Goal: Contribute content: Contribute content

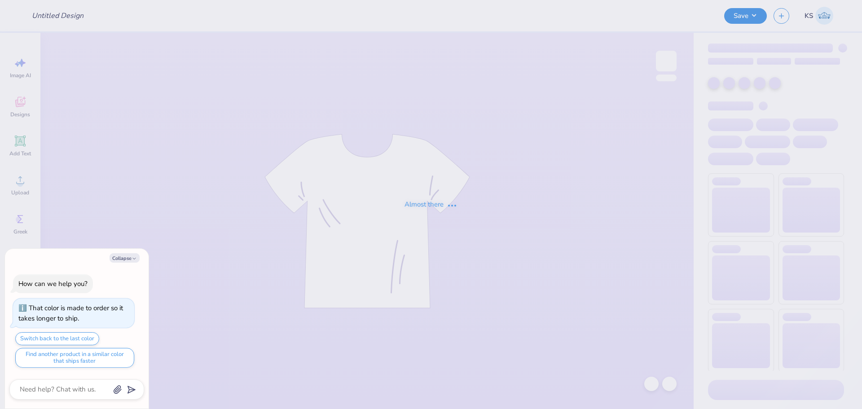
type textarea "x"
type input "FPS239399"
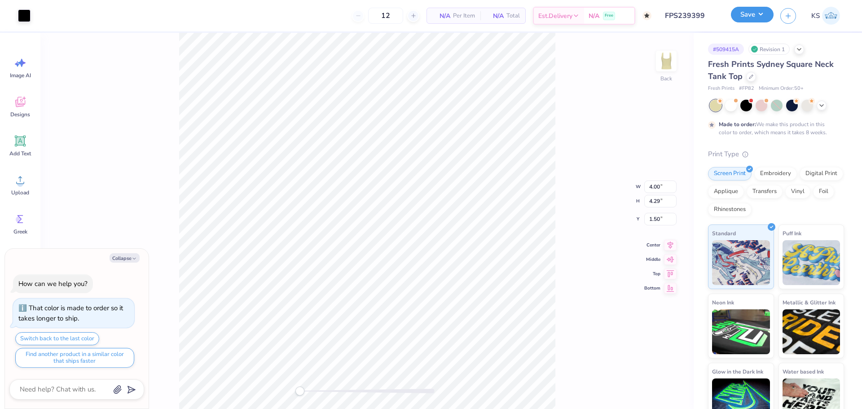
click at [756, 17] on button "Save" at bounding box center [752, 15] width 43 height 16
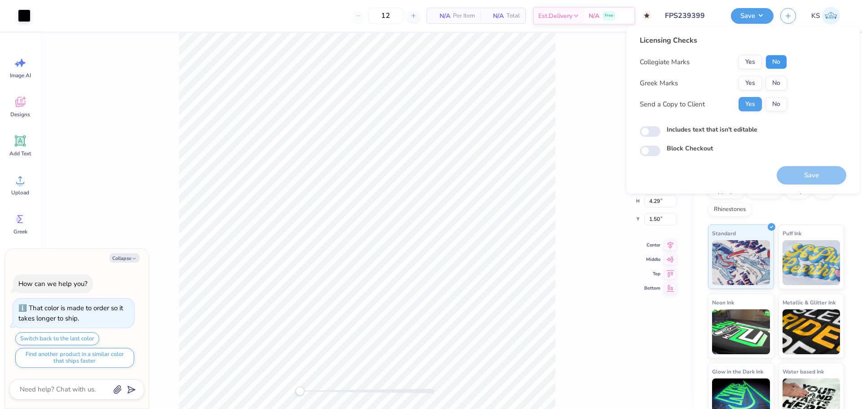
click at [770, 63] on button "No" at bounding box center [776, 62] width 22 height 14
click at [750, 82] on button "Yes" at bounding box center [750, 83] width 23 height 14
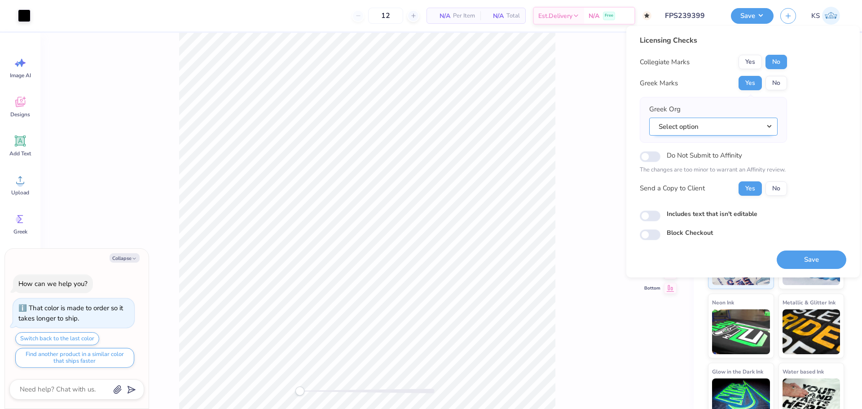
click at [730, 123] on button "Select option" at bounding box center [713, 127] width 128 height 18
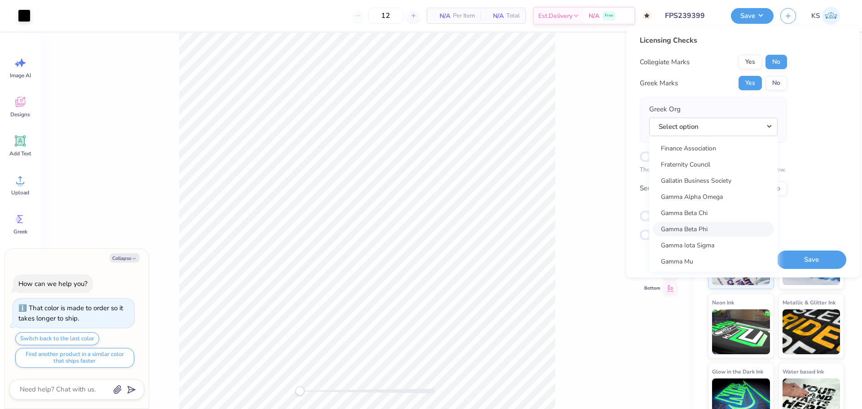
scroll to position [2760, 0]
click at [731, 233] on link "Gamma Phi Beta" at bounding box center [713, 232] width 121 height 15
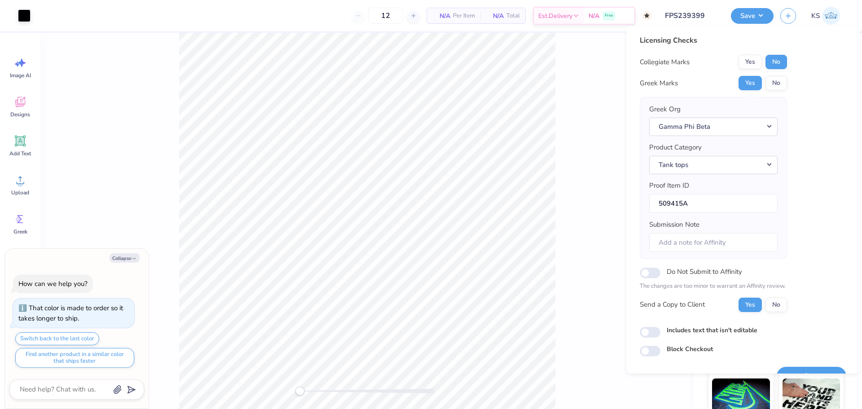
scroll to position [20, 0]
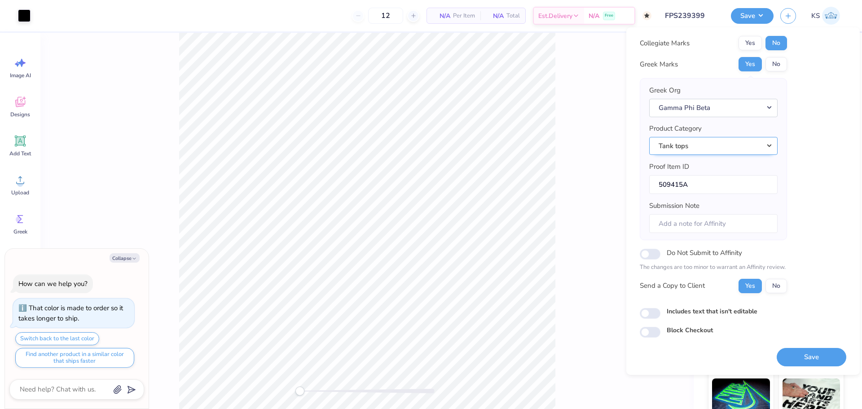
click at [722, 150] on button "Tank tops" at bounding box center [713, 146] width 128 height 18
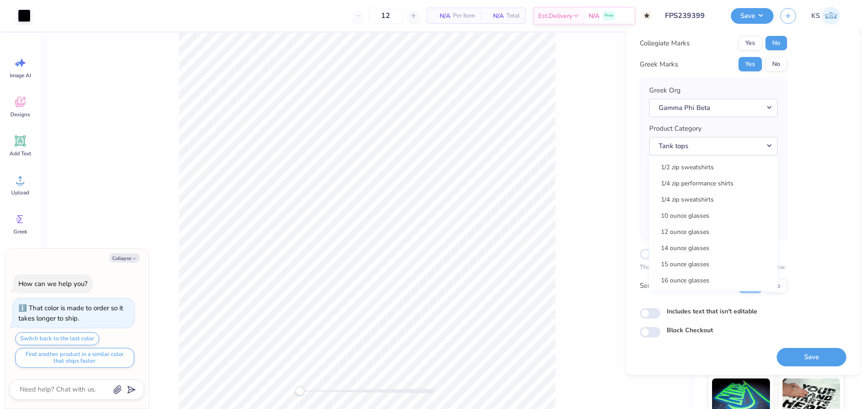
click at [783, 137] on div "Greek Org Gamma Phi Beta Acacia Actuarial Society Adam Smith Society Adelphikos…" at bounding box center [713, 159] width 147 height 162
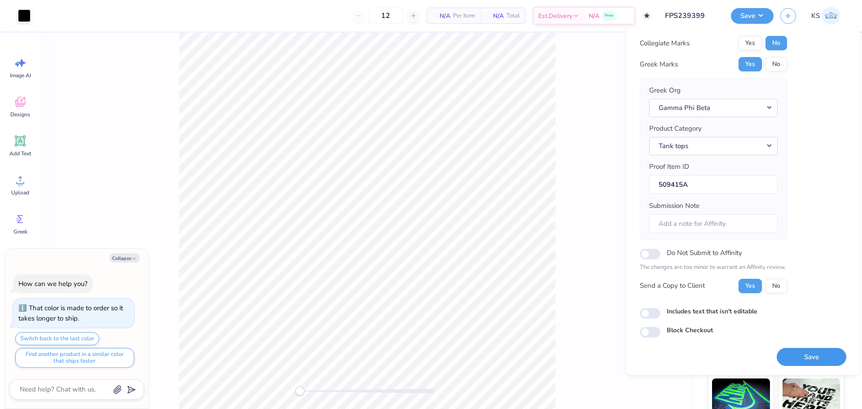
click at [807, 359] on button "Save" at bounding box center [812, 357] width 70 height 18
type textarea "x"
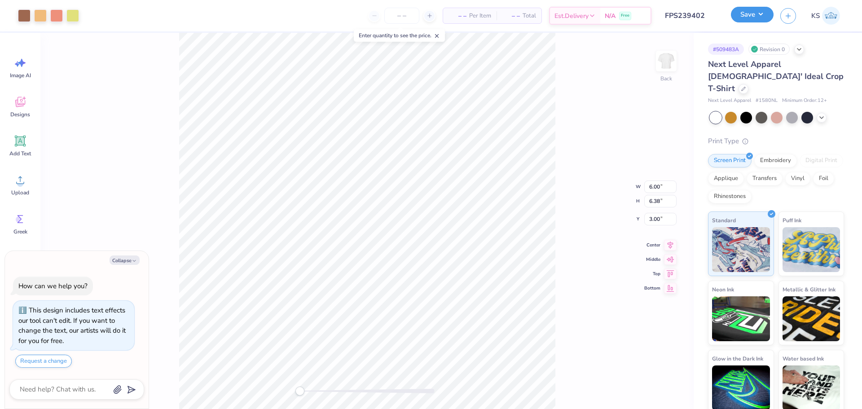
click at [744, 11] on button "Save" at bounding box center [752, 15] width 43 height 16
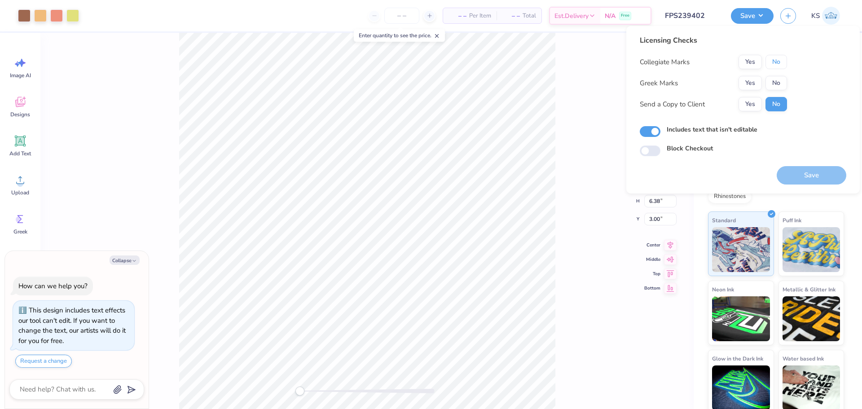
drag, startPoint x: 779, startPoint y: 66, endPoint x: 765, endPoint y: 75, distance: 16.3
click at [777, 66] on button "No" at bounding box center [776, 62] width 22 height 14
click at [751, 86] on button "Yes" at bounding box center [750, 83] width 23 height 14
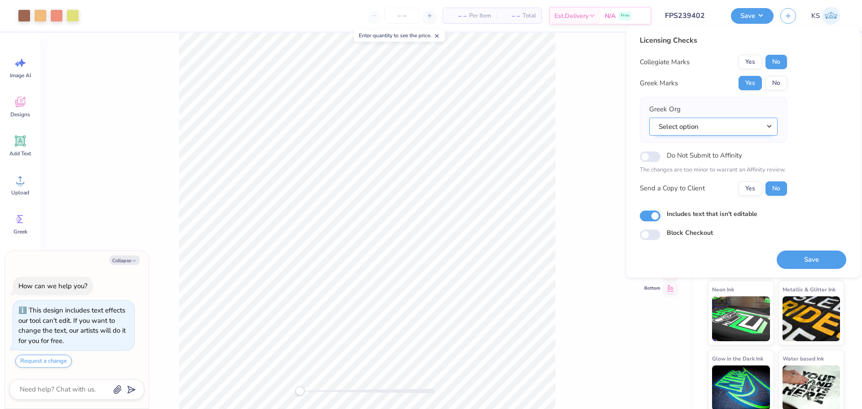
click at [750, 128] on button "Select option" at bounding box center [713, 127] width 128 height 18
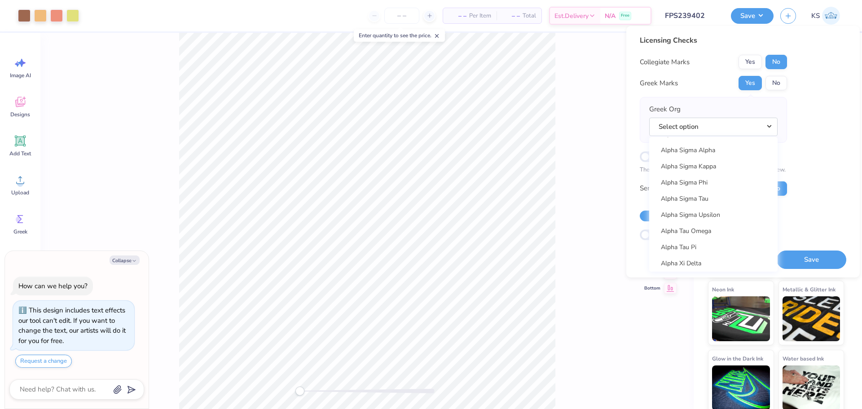
scroll to position [763, 0]
click at [723, 195] on link "Alpha Sigma Tau" at bounding box center [713, 192] width 121 height 15
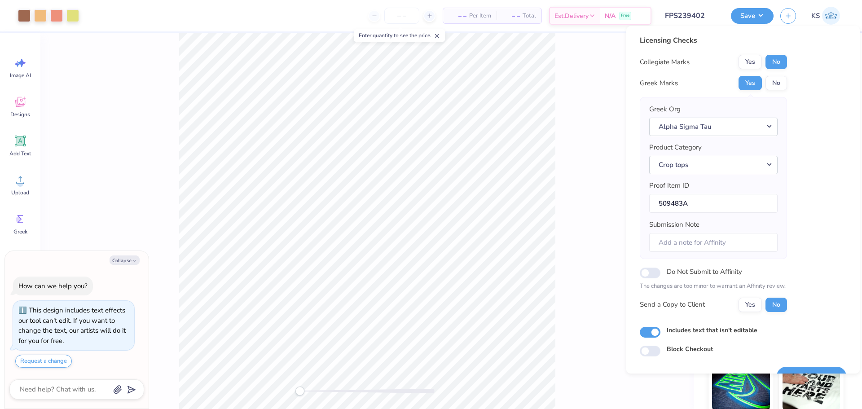
scroll to position [20, 0]
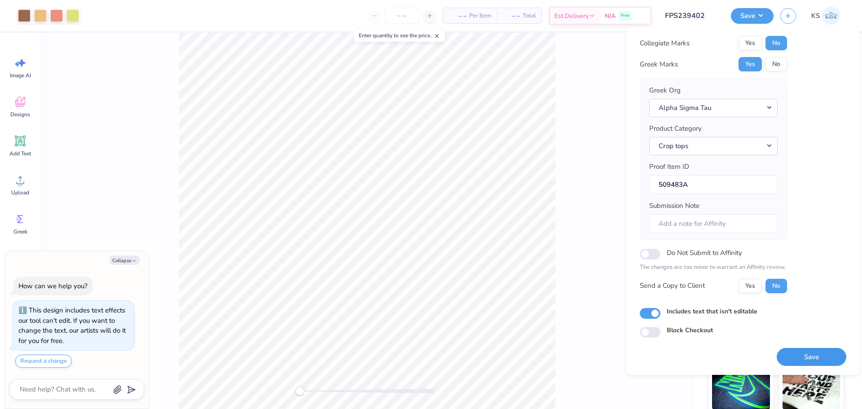
click at [794, 349] on button "Save" at bounding box center [812, 357] width 70 height 18
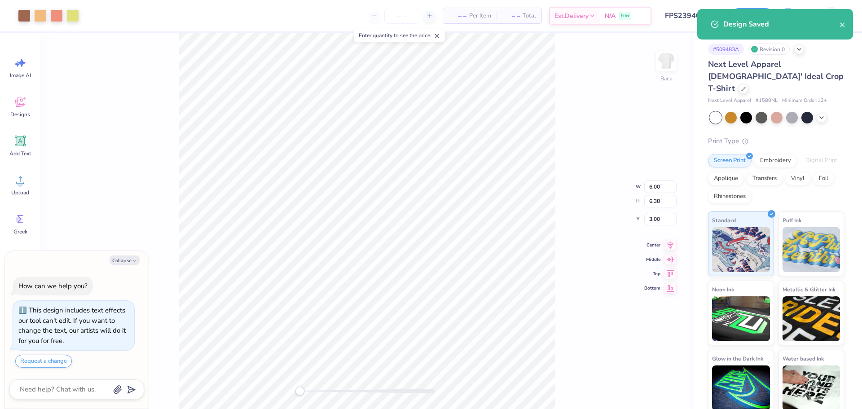
type textarea "x"
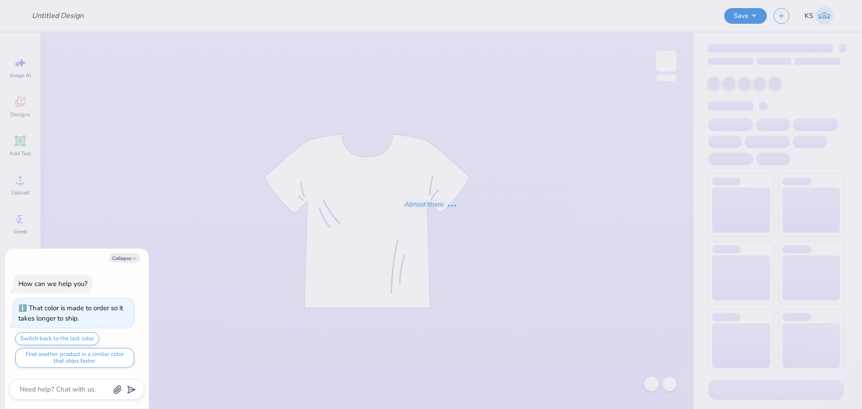
type input "FPS239411"
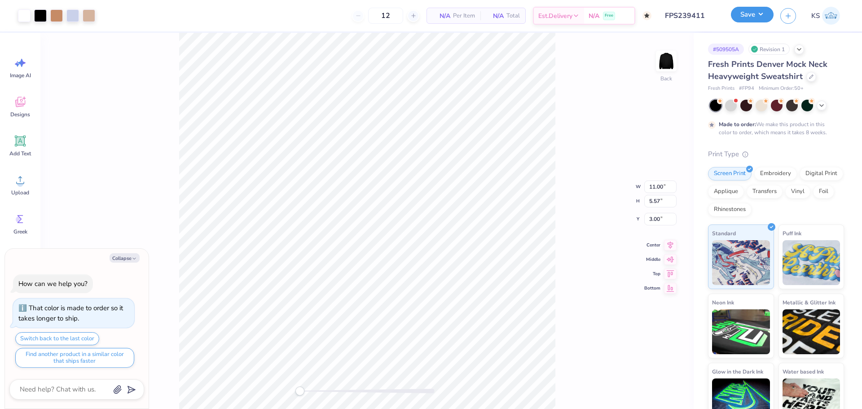
click at [752, 11] on button "Save" at bounding box center [752, 15] width 43 height 16
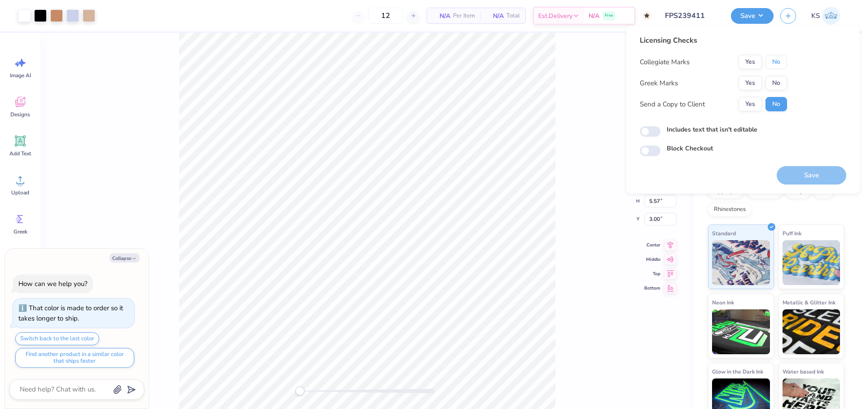
click at [765, 61] on div "Yes No" at bounding box center [763, 62] width 48 height 14
click at [751, 79] on button "Yes" at bounding box center [750, 83] width 23 height 14
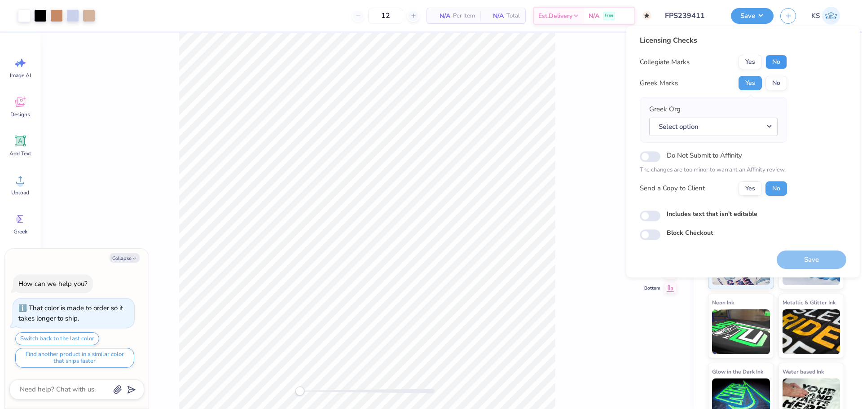
click at [775, 60] on button "No" at bounding box center [776, 62] width 22 height 14
click at [736, 124] on button "Select option" at bounding box center [713, 127] width 128 height 18
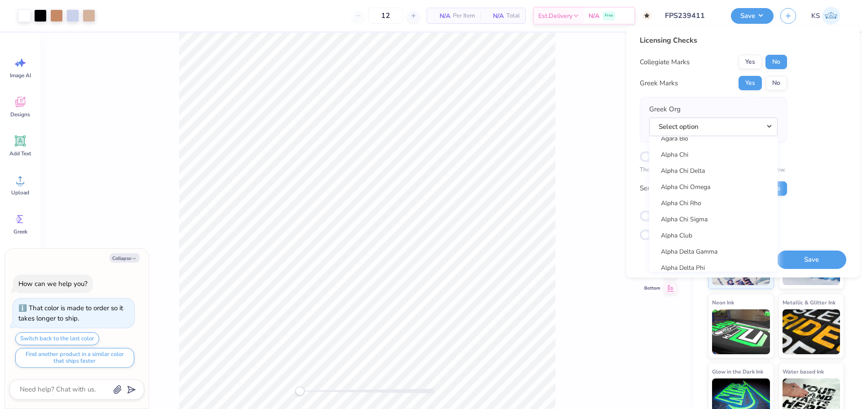
scroll to position [90, 0]
click at [730, 188] on link "Alpha Chi Omega" at bounding box center [713, 187] width 121 height 15
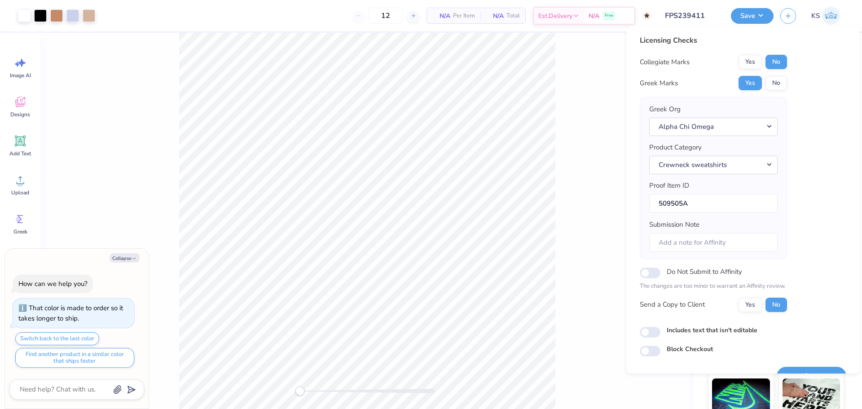
scroll to position [20, 0]
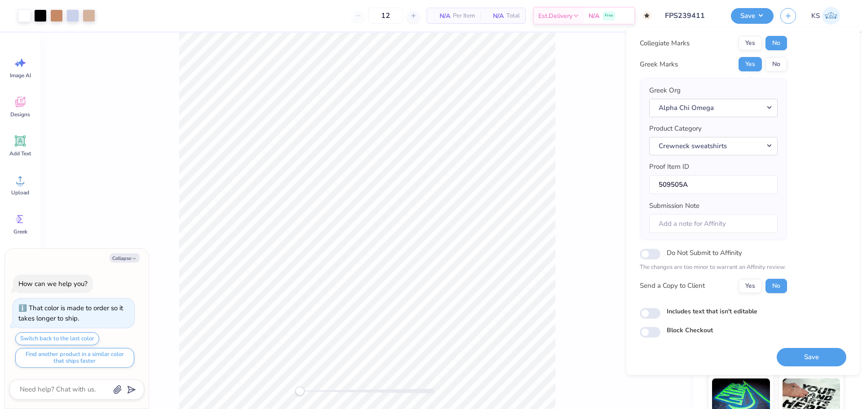
click at [807, 345] on div "Save" at bounding box center [812, 352] width 70 height 28
click at [808, 353] on button "Save" at bounding box center [812, 357] width 70 height 18
type textarea "x"
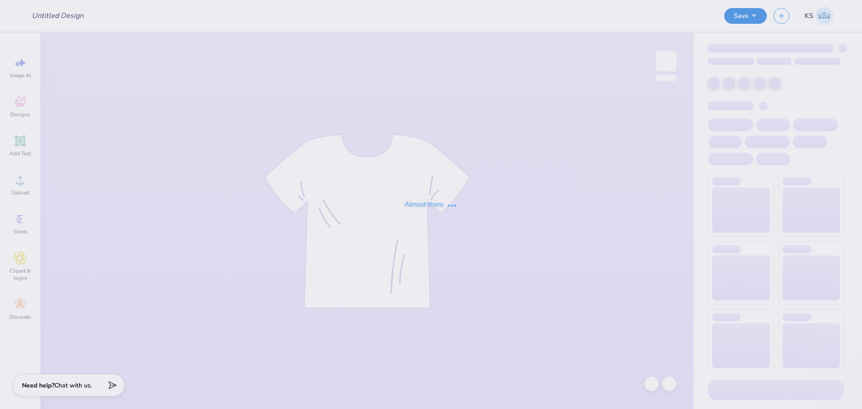
type input "FPS239413"
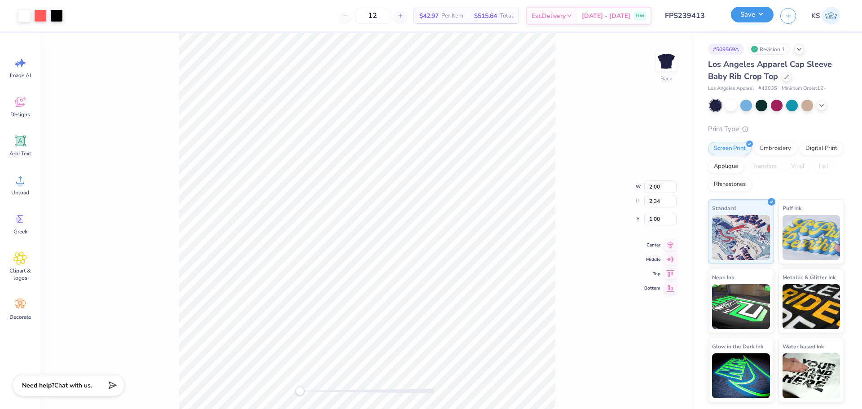
click at [744, 21] on button "Save" at bounding box center [752, 15] width 43 height 16
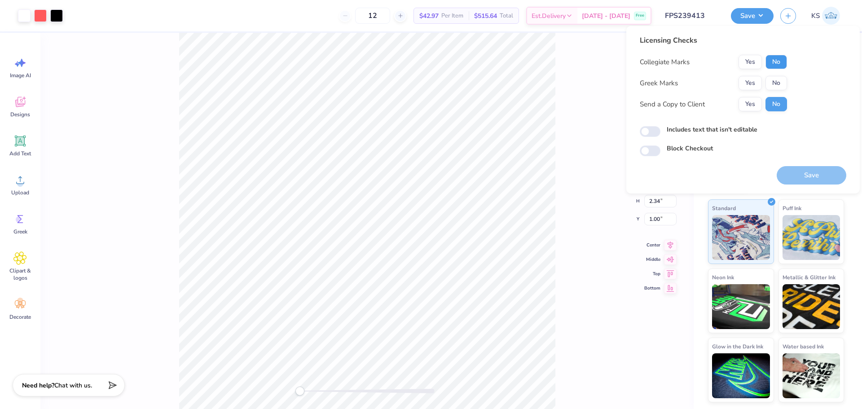
click at [771, 62] on button "No" at bounding box center [776, 62] width 22 height 14
click at [748, 84] on button "Yes" at bounding box center [750, 83] width 23 height 14
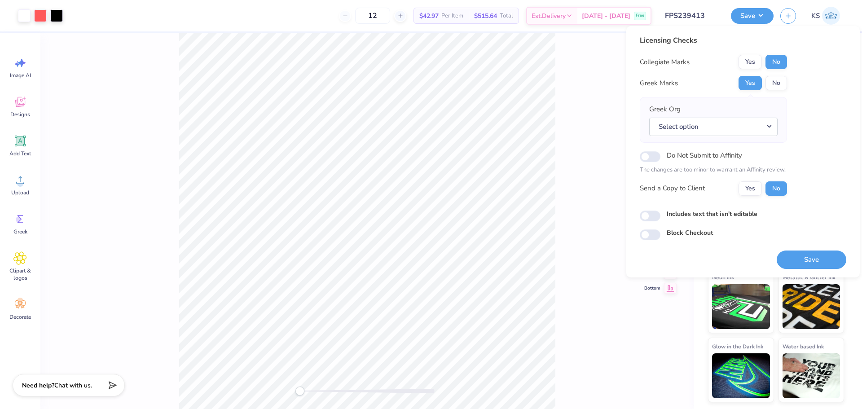
click at [750, 118] on div "Select option" at bounding box center [713, 127] width 128 height 18
click at [749, 128] on button "Select option" at bounding box center [713, 127] width 128 height 18
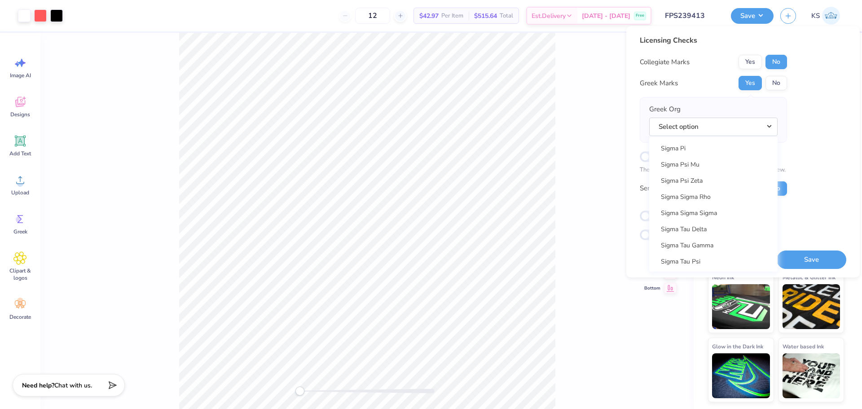
scroll to position [6020, 0]
click at [738, 227] on link "Sigma Sigma Sigma" at bounding box center [713, 220] width 121 height 15
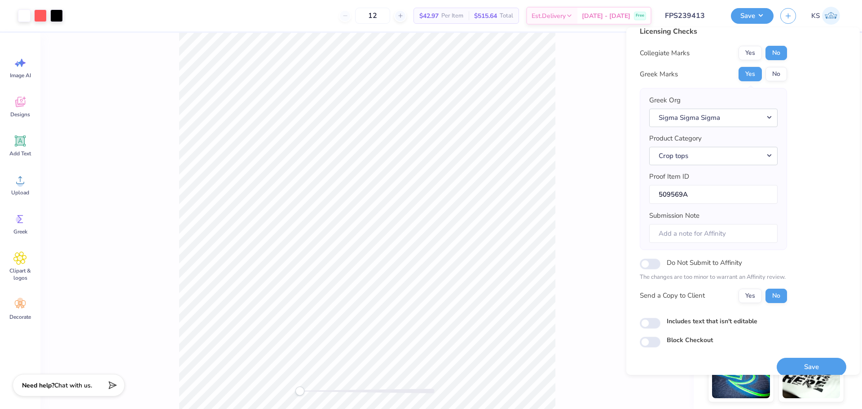
scroll to position [20, 0]
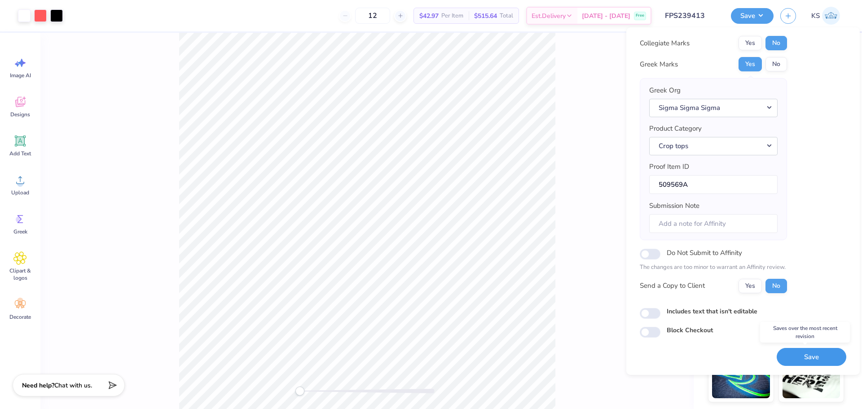
click at [801, 359] on button "Save" at bounding box center [812, 357] width 70 height 18
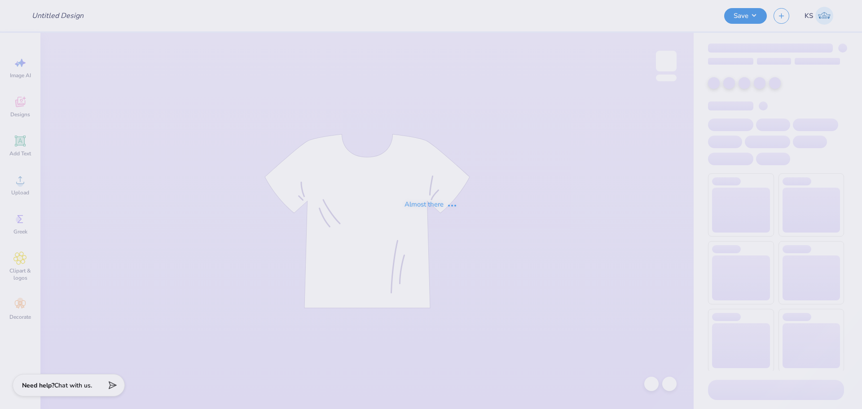
type input "FPS239410"
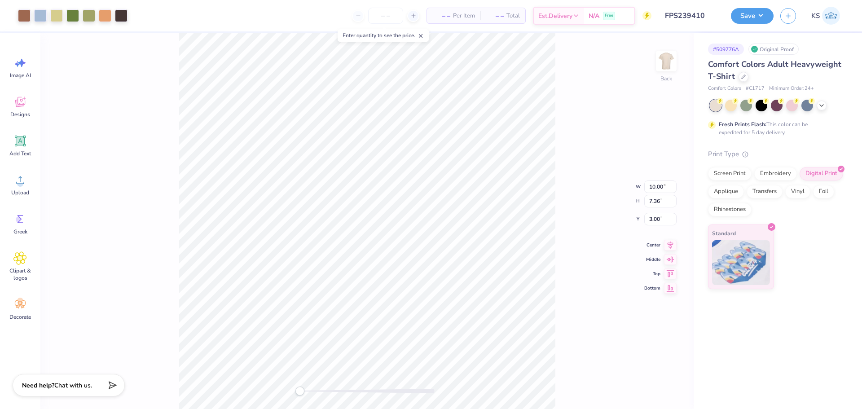
click at [319, 386] on div "Back W 10.00 10.00 " H 7.36 7.36 " Y 3.00 3.00 " Center Middle Top Bottom" at bounding box center [366, 221] width 653 height 376
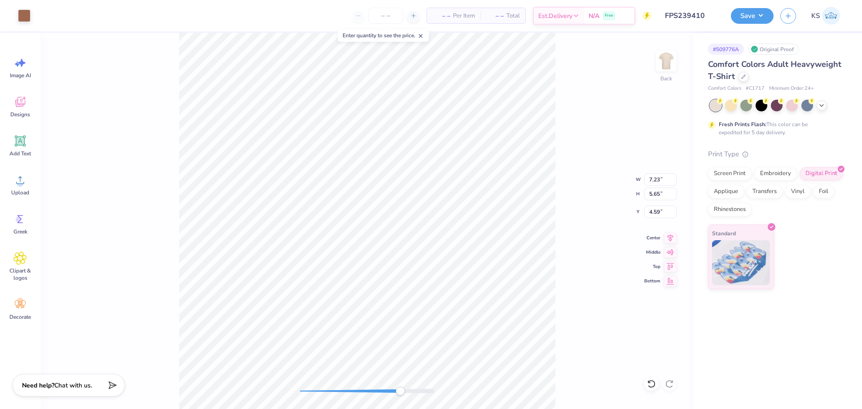
click at [230, 388] on div "Back W 7.23 7.23 " H 5.65 5.65 " Y 4.59 4.59 " Center Middle Top Bottom" at bounding box center [366, 221] width 653 height 376
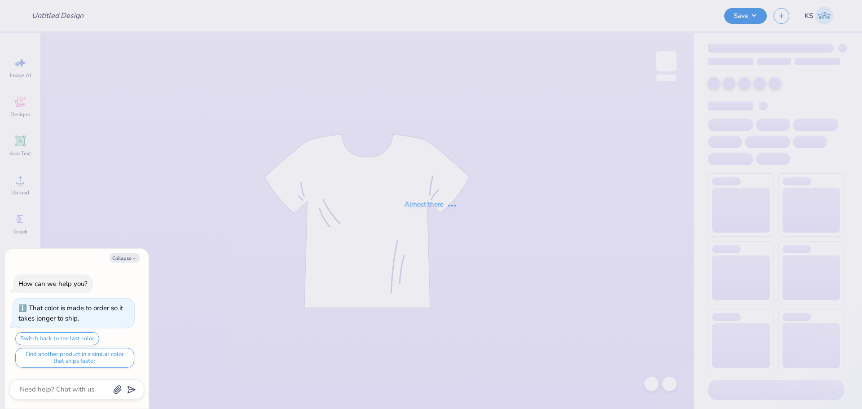
type input "FPS239401"
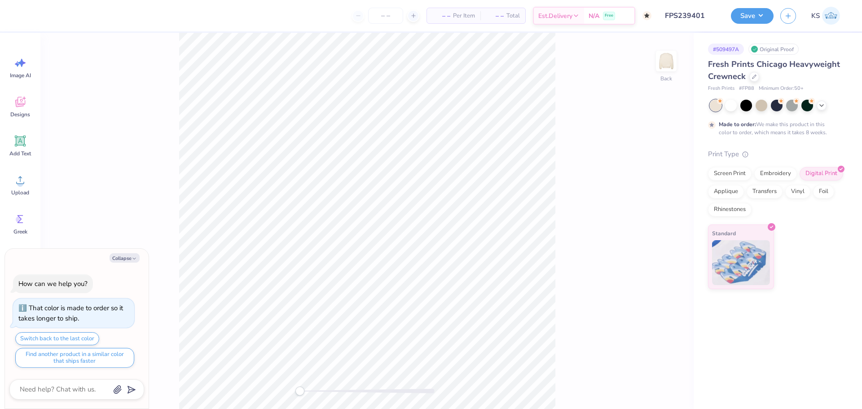
type textarea "x"
